Goal: Task Accomplishment & Management: Use online tool/utility

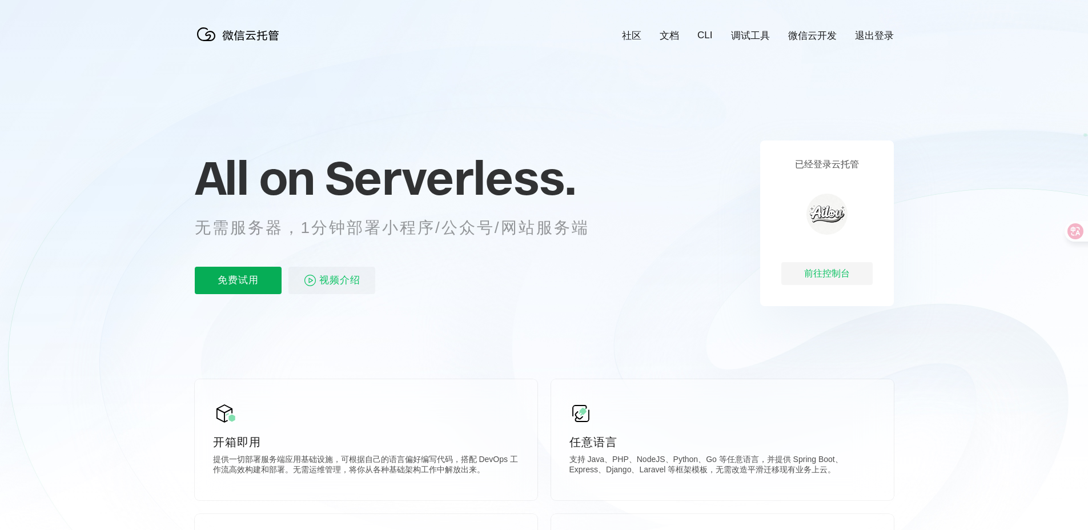
scroll to position [0, 2031]
click at [239, 283] on p "免费试用" at bounding box center [238, 280] width 87 height 27
click at [836, 272] on div "前往控制台" at bounding box center [826, 273] width 91 height 23
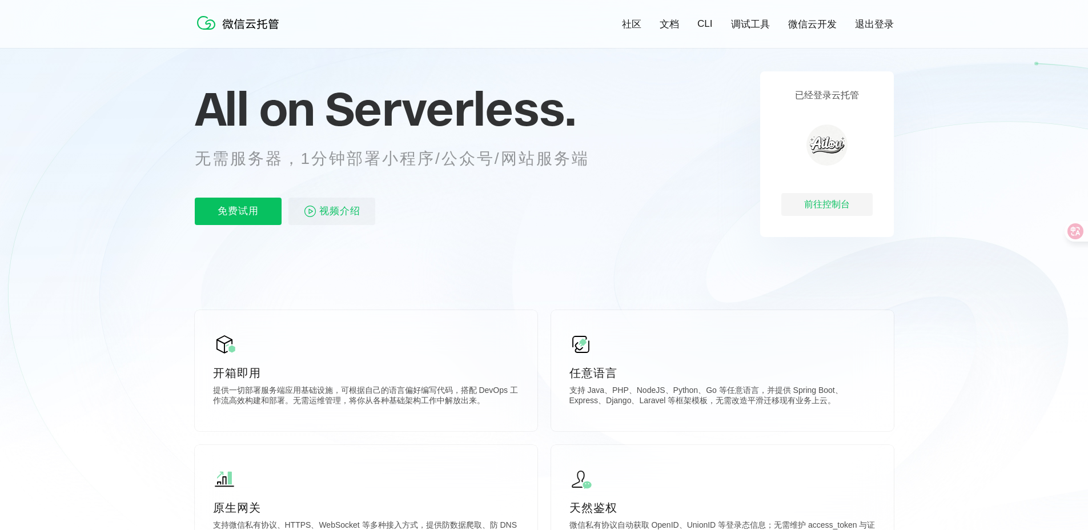
scroll to position [67, 0]
click at [364, 362] on div "开箱即用 提供一切部署服务端应用基础设施，可根据自己的语言偏好编写代码，搭配 DevOps 工作流高效构建和部署。无需运维管理，将你从各种基础架构工作中解放出…" at bounding box center [366, 370] width 343 height 121
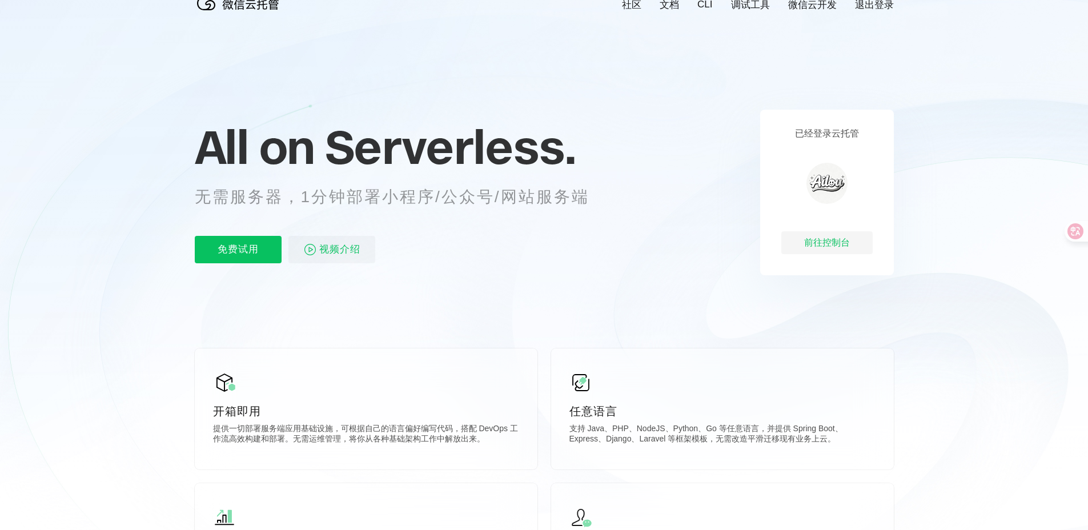
scroll to position [0, 0]
